Goal: Navigation & Orientation: Find specific page/section

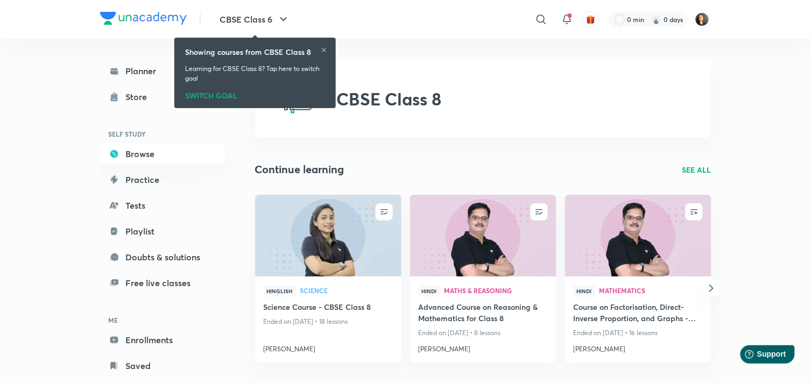
click at [202, 93] on div "SWITCH GOAL" at bounding box center [255, 94] width 140 height 12
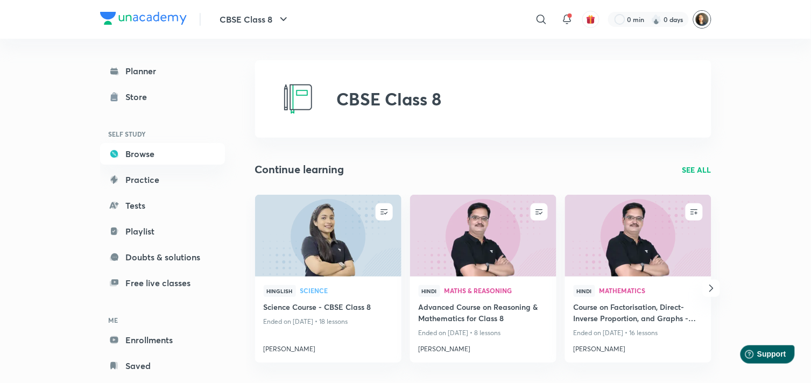
click at [698, 18] on img at bounding box center [702, 19] width 18 height 18
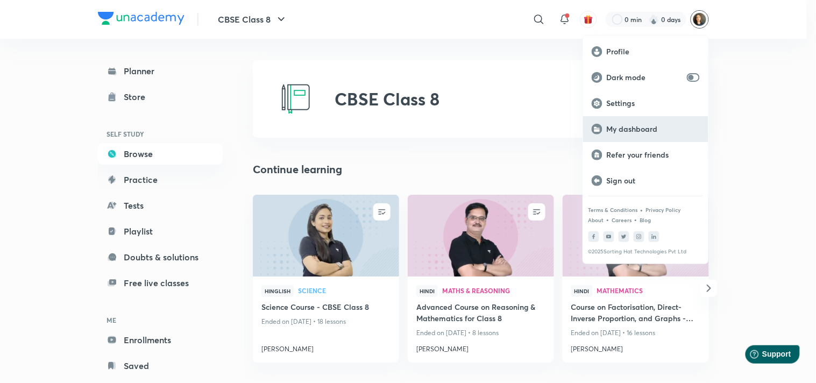
click at [633, 123] on div "My dashboard" at bounding box center [645, 129] width 125 height 26
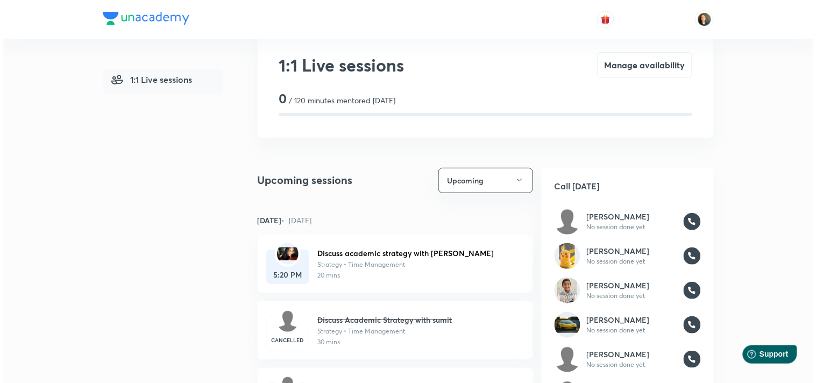
scroll to position [27, 0]
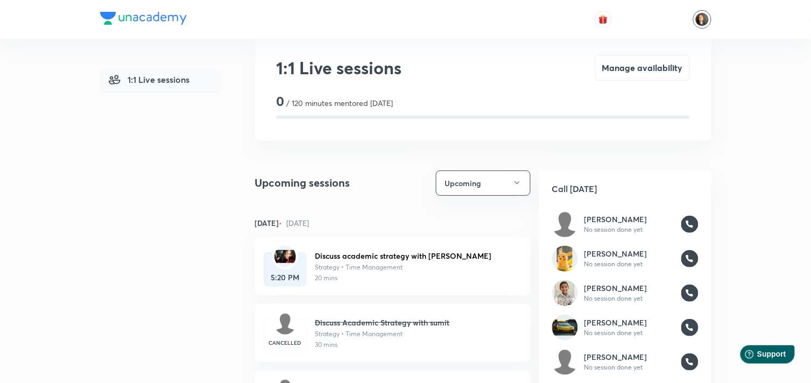
click at [697, 22] on img at bounding box center [702, 19] width 18 height 18
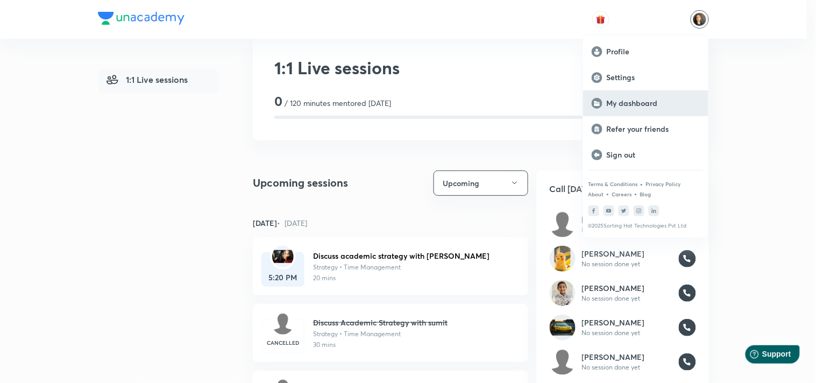
click at [642, 104] on p "My dashboard" at bounding box center [653, 103] width 93 height 10
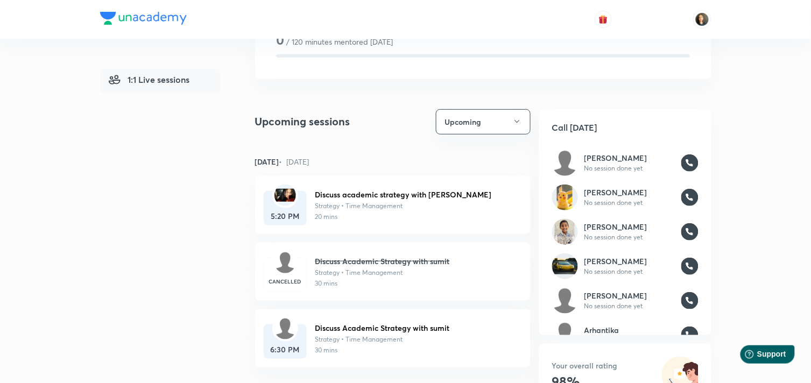
scroll to position [89, 0]
